Goal: Download file/media

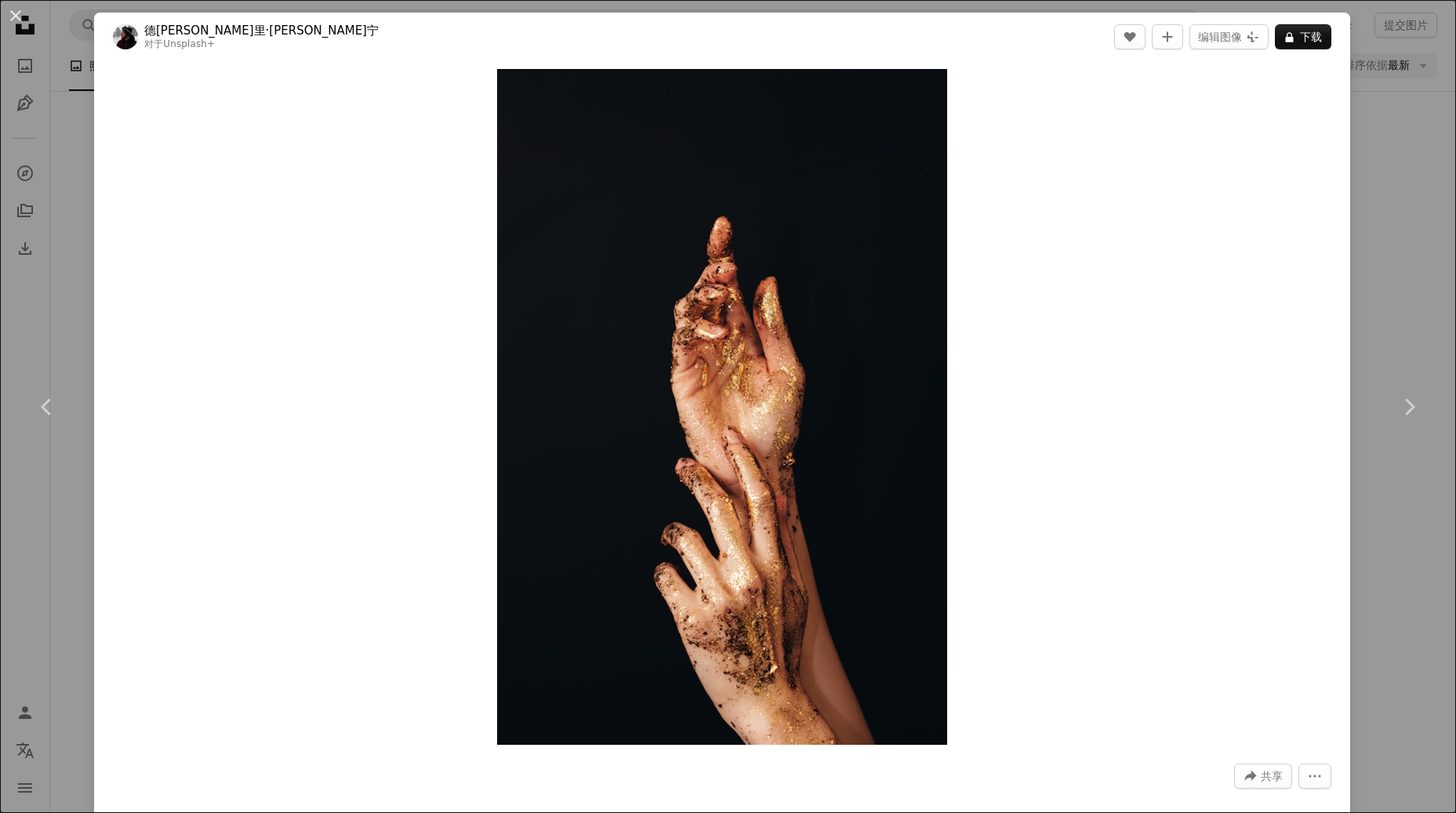
scroll to position [18417, 0]
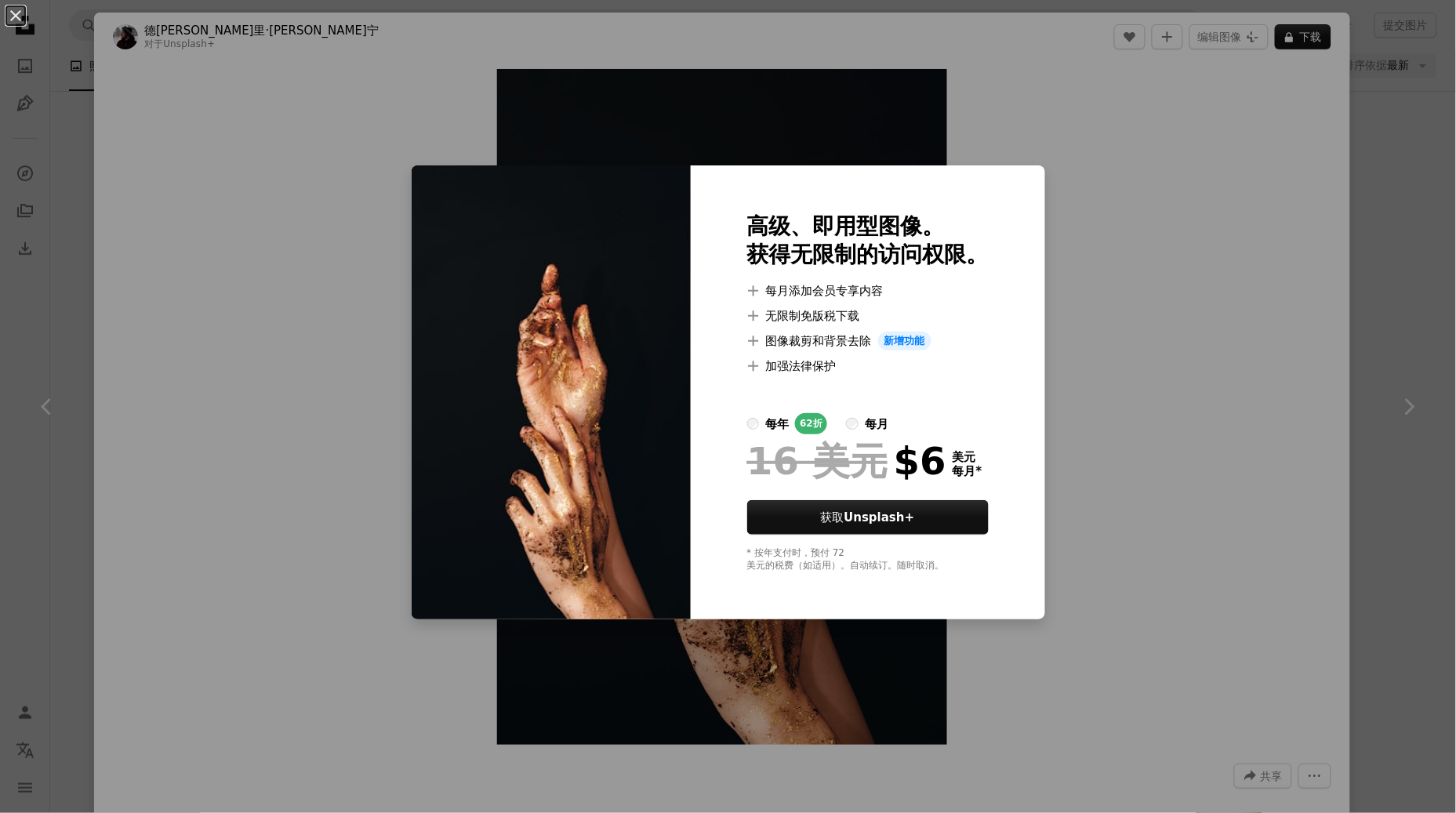
click at [1393, 234] on div "An X shape 高级、即用型图像。 获得无限制的访问权限。 A plus sign 每月添加会员专享内容 A plus sign 无限制免版税下载 A …" at bounding box center [728, 406] width 1456 height 813
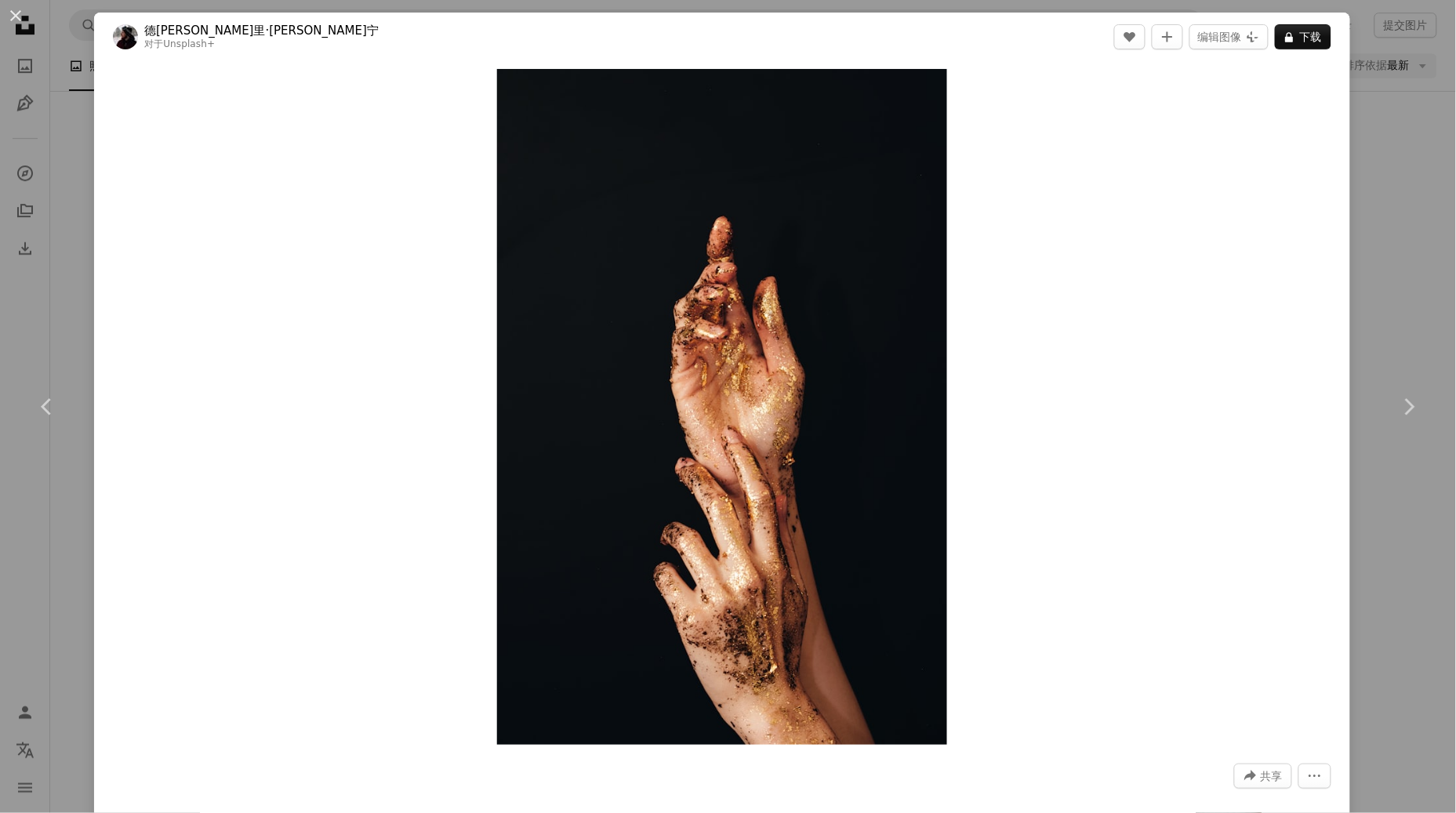
click at [1393, 234] on div "An X shape Chevron left Chevron right 德[PERSON_NAME]里·[PERSON_NAME]宁 对于 Unsplas…" at bounding box center [728, 406] width 1456 height 813
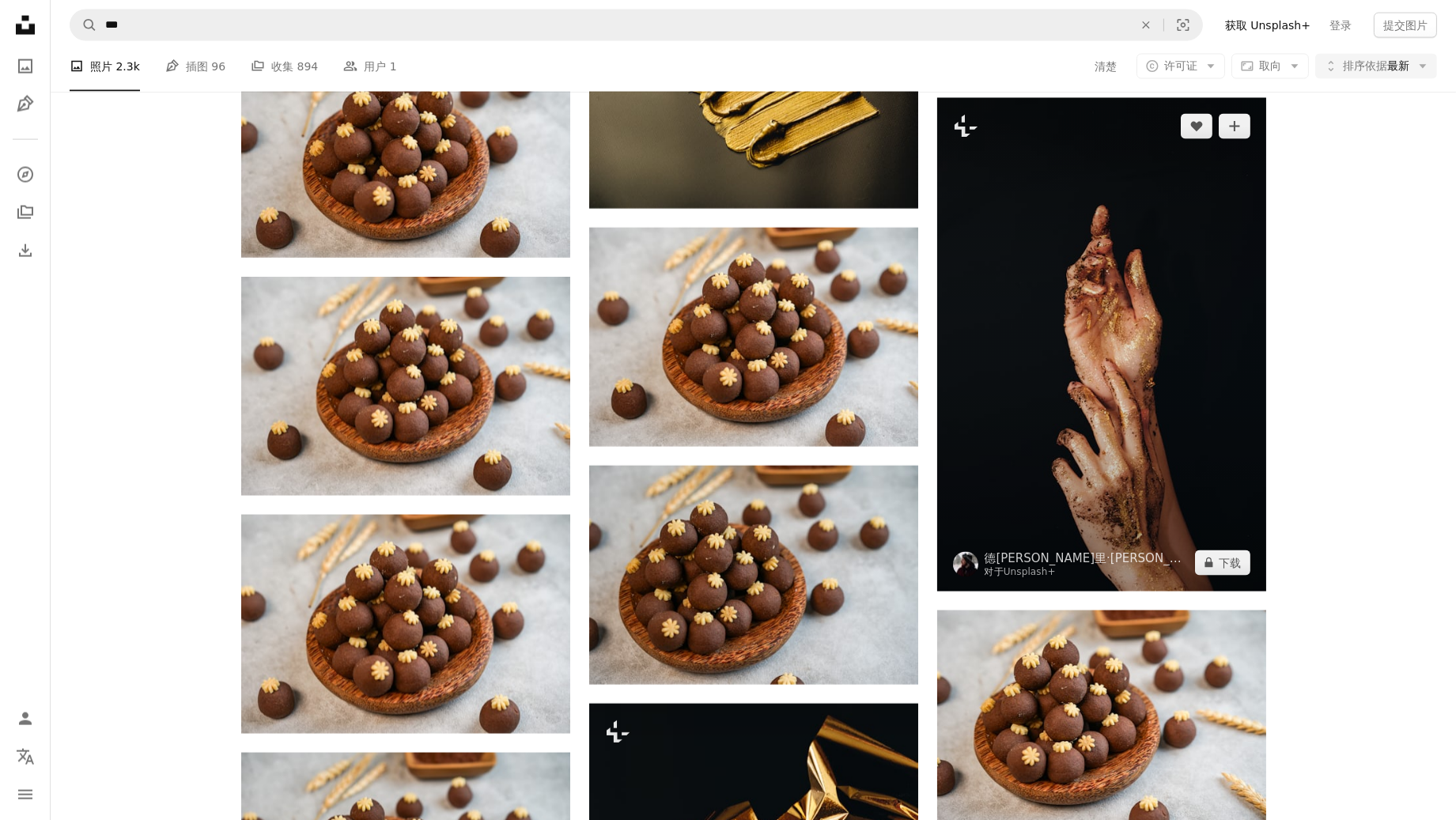
click at [1070, 298] on img at bounding box center [1101, 345] width 329 height 493
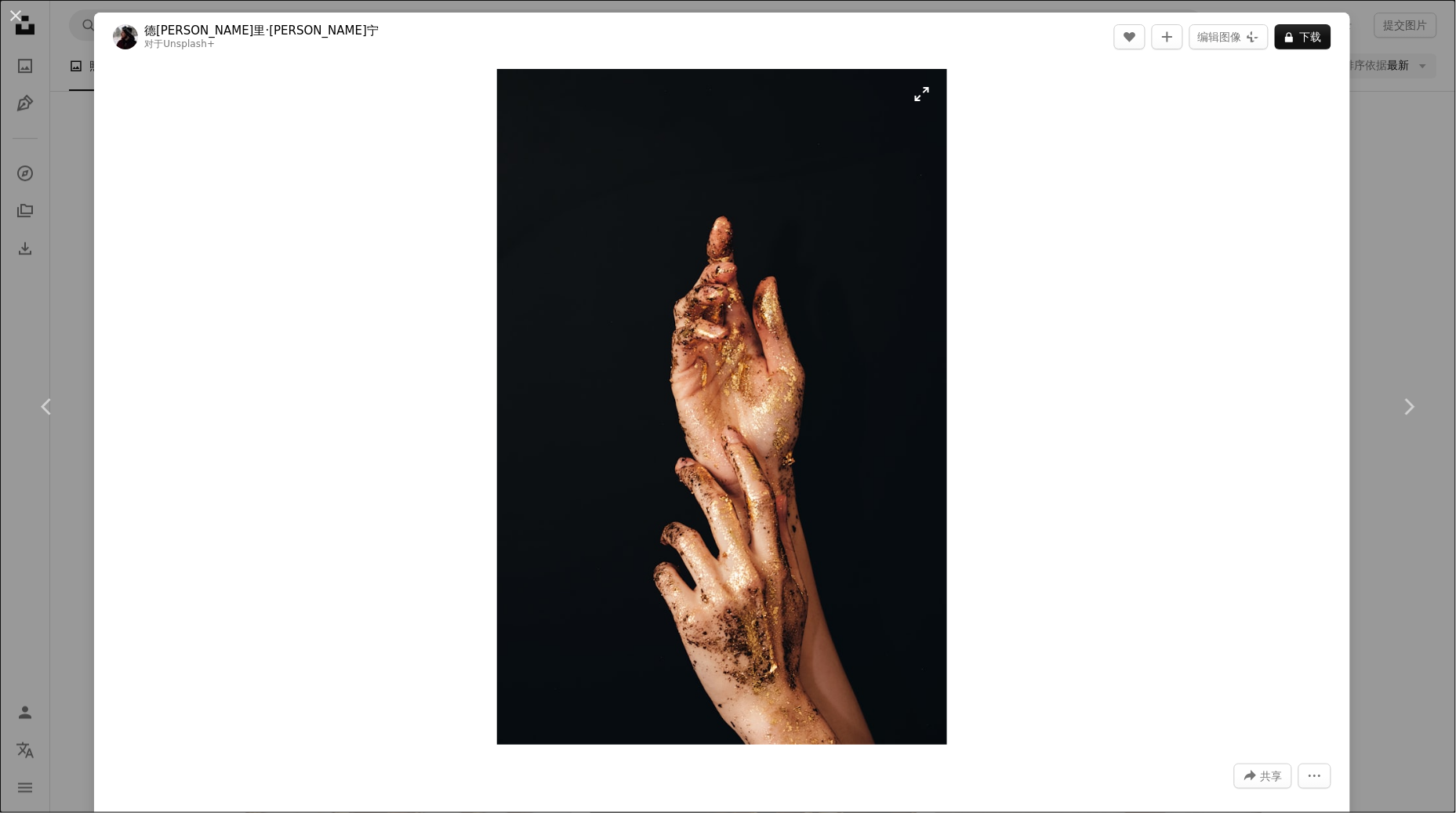
drag, startPoint x: 897, startPoint y: 212, endPoint x: 916, endPoint y: 90, distance: 123.5
click at [916, 90] on img "放大此图像" at bounding box center [722, 406] width 451 height 676
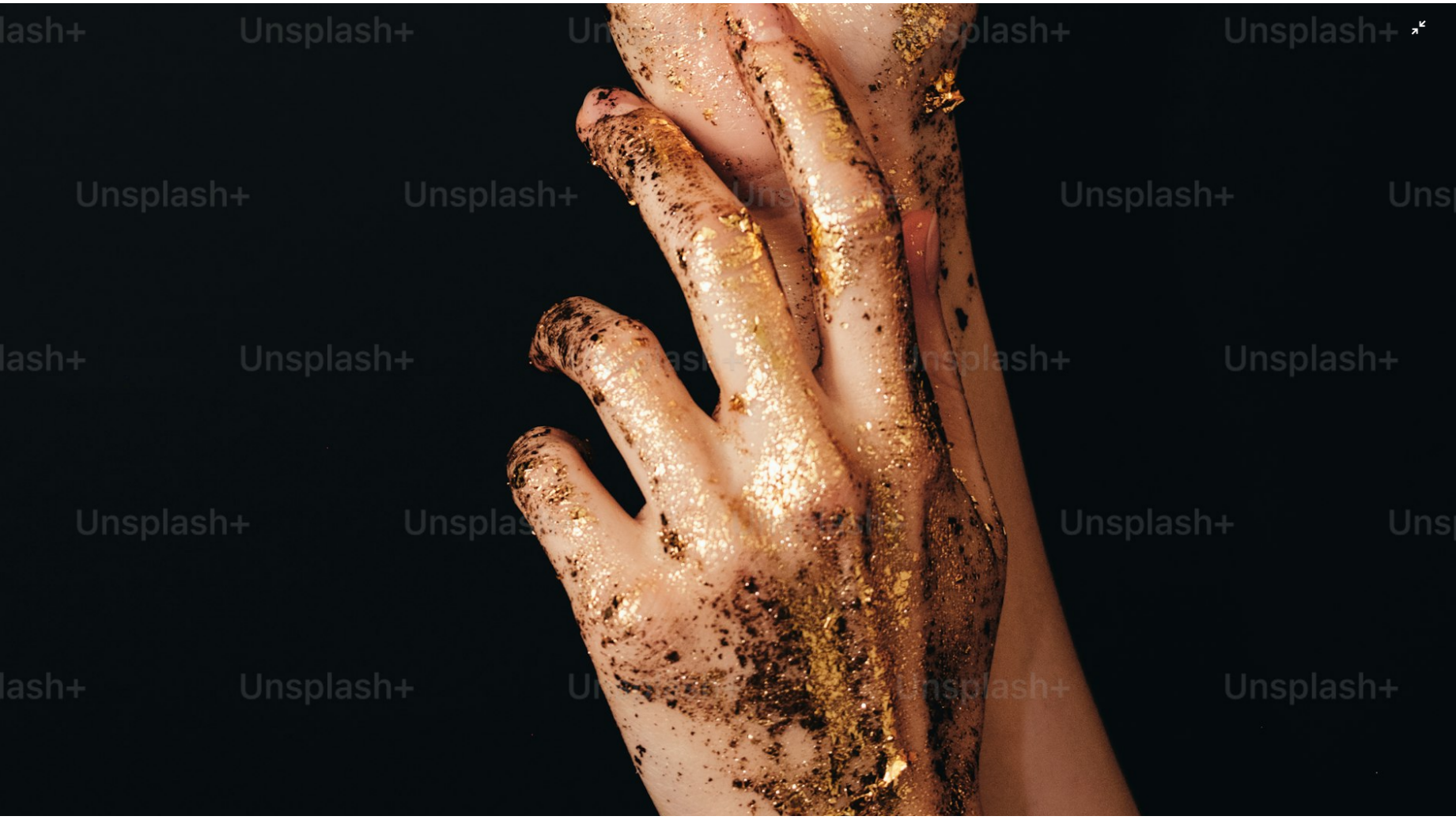
scroll to position [1364, 0]
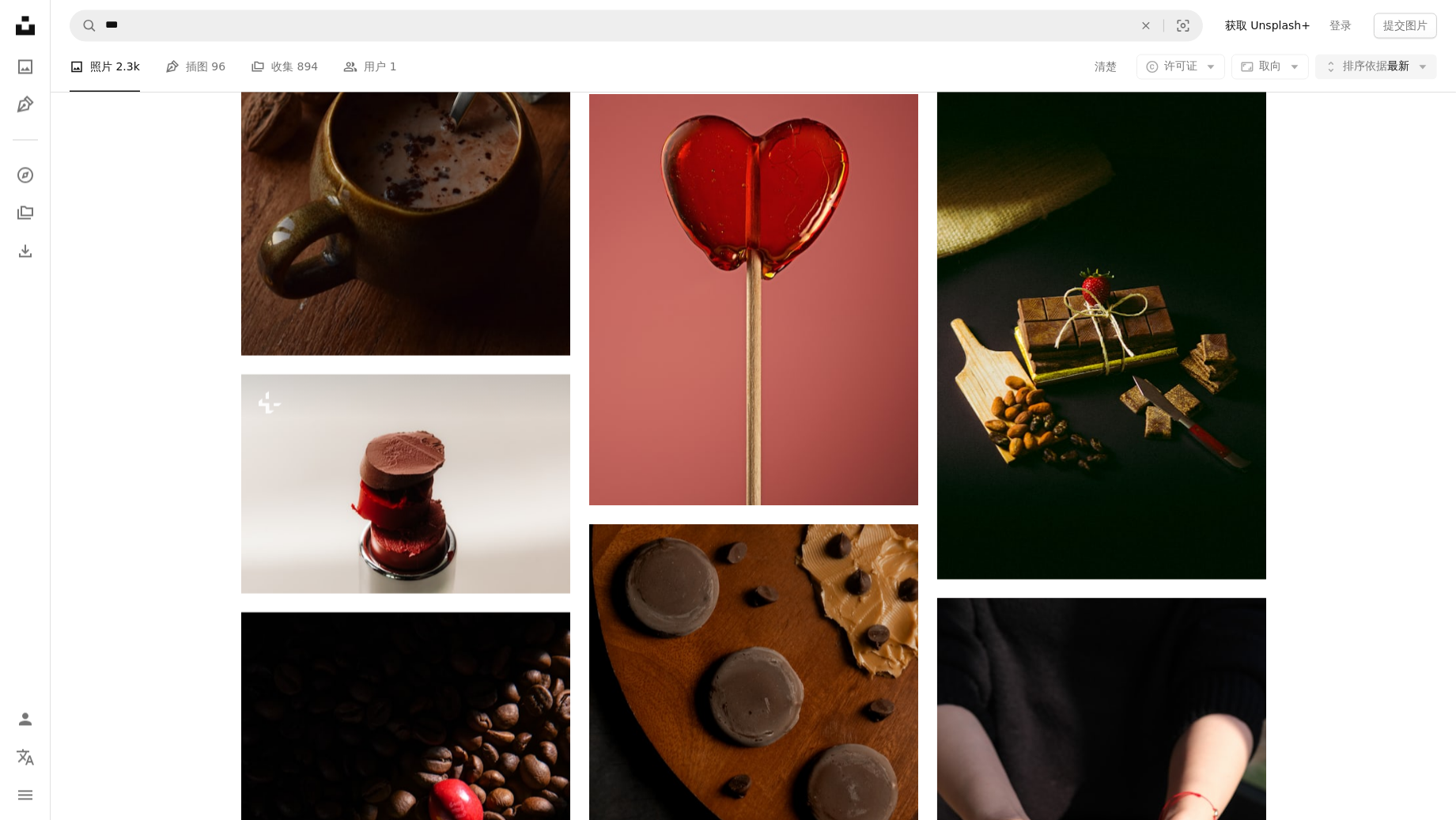
scroll to position [20772, 0]
